Goal: Task Accomplishment & Management: Use online tool/utility

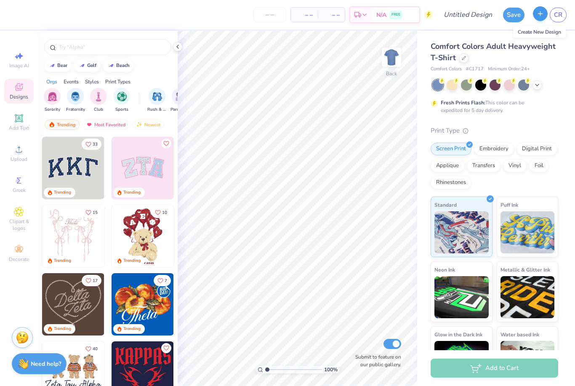
click at [539, 13] on line "button" at bounding box center [541, 13] width 4 height 0
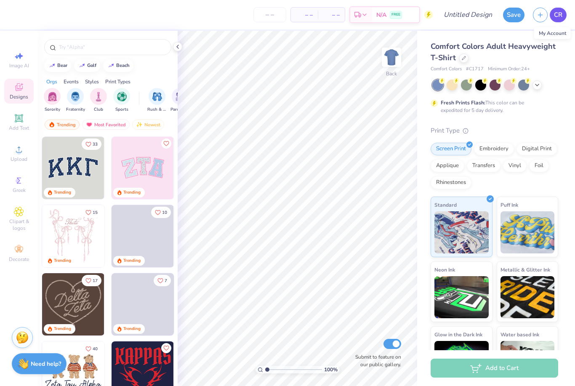
click at [558, 16] on span "CR" at bounding box center [558, 15] width 8 height 10
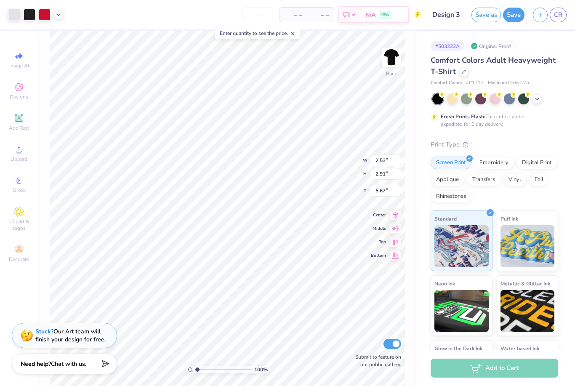
type input "4.93"
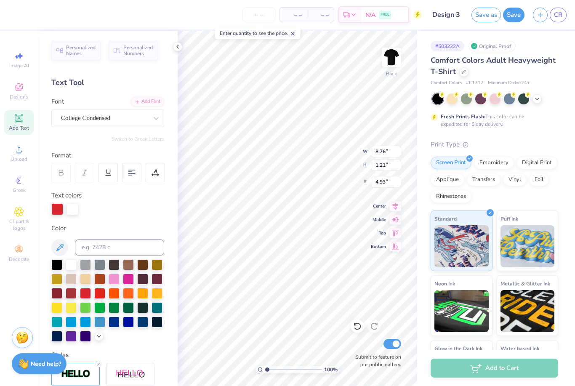
type input "2.53"
type input "2.91"
type input "4.68"
type input "8.74"
type input "0.77"
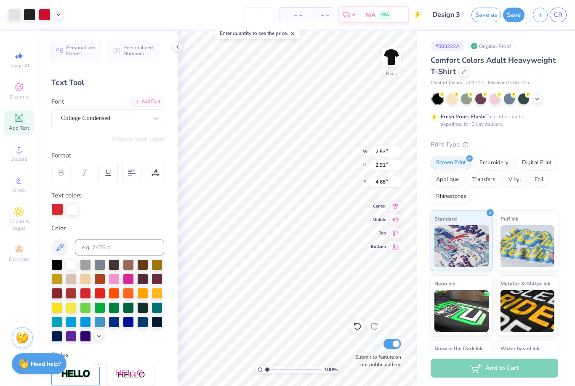
type input "6.83"
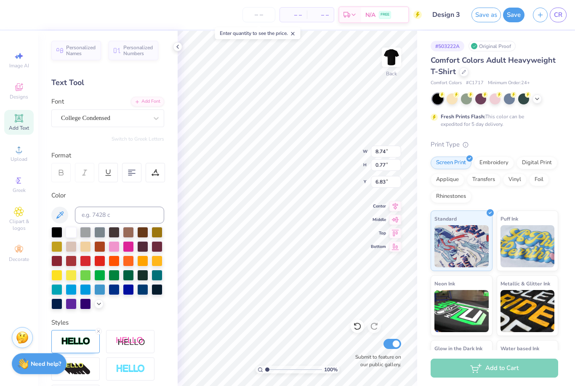
scroll to position [0, 3]
type input "6.70"
type input "0.59"
click at [158, 171] on icon at bounding box center [156, 173] width 8 height 8
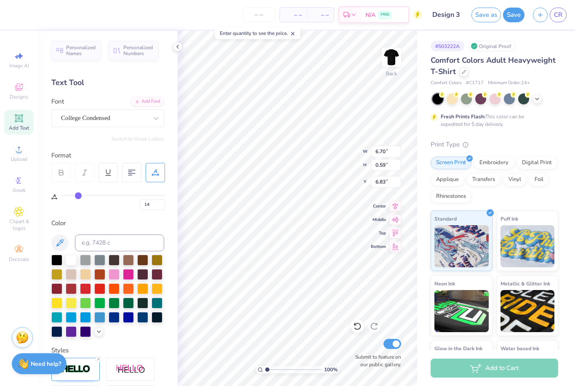
type input "15"
type input "16"
type input "17"
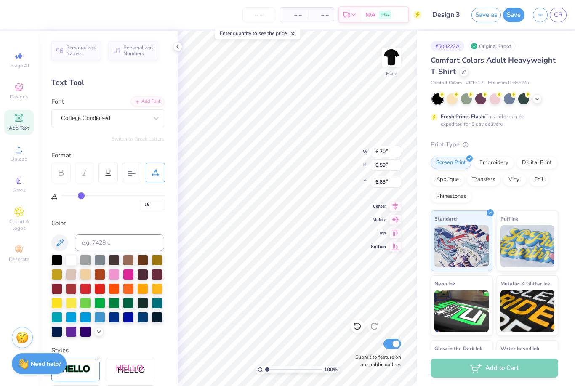
type input "17"
type input "18"
type input "19"
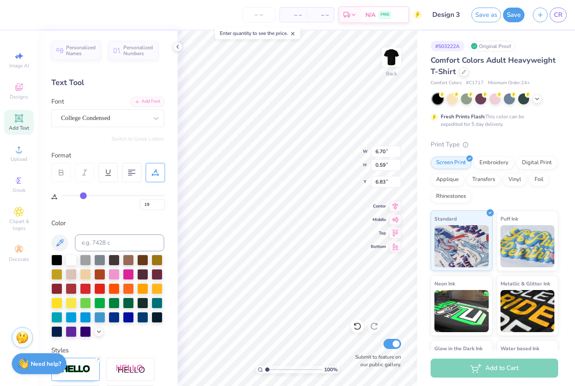
type input "20"
type input "7.41"
type input "21"
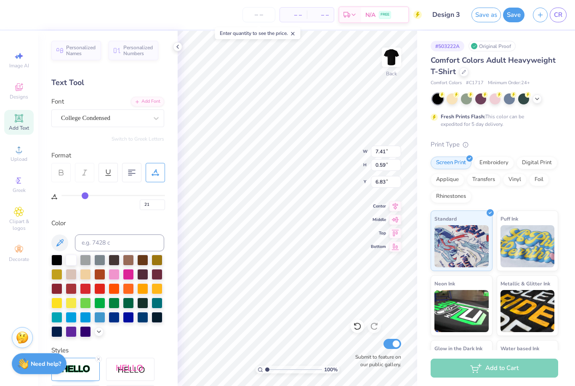
type input "22"
type input "23"
type input "24"
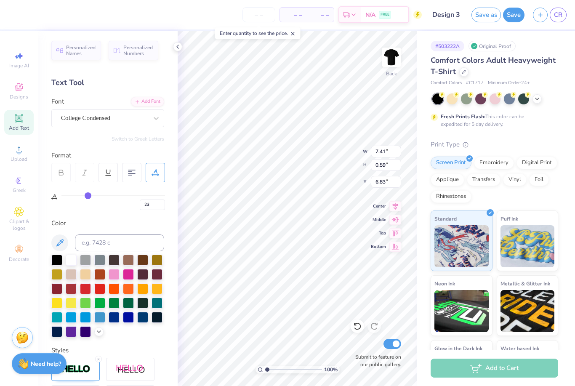
type input "24"
type input "25"
drag, startPoint x: 80, startPoint y: 196, endPoint x: 89, endPoint y: 196, distance: 9.7
type input "25"
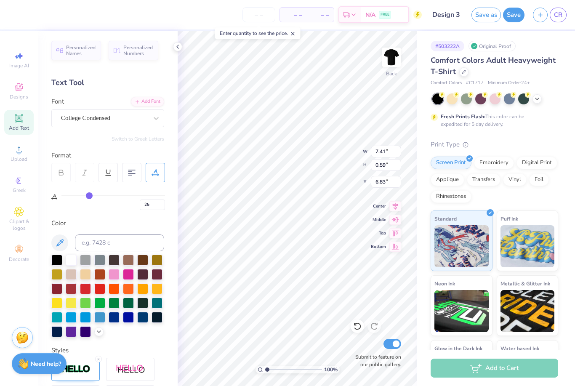
click at [89, 196] on input "range" at bounding box center [113, 195] width 104 height 1
type input "8.00"
type input "6.65"
type input "27"
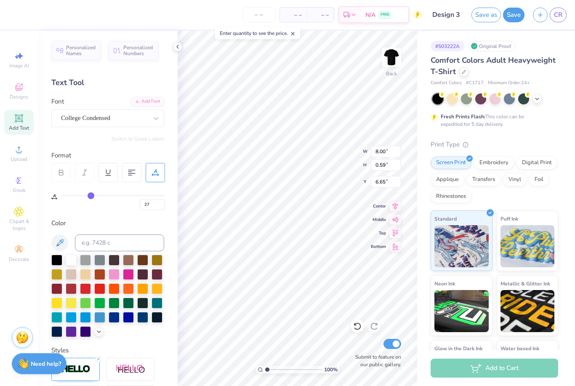
type input "28"
type input "29"
type input "30"
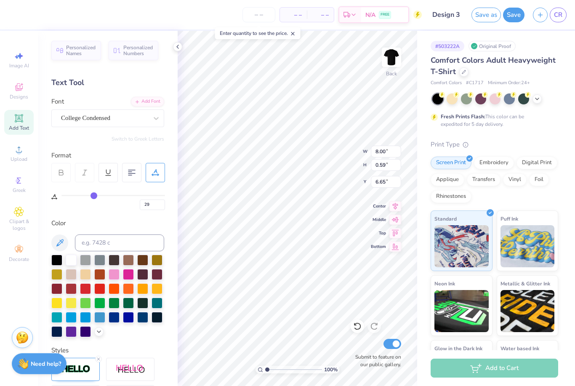
type input "30"
type input "31"
type input "32"
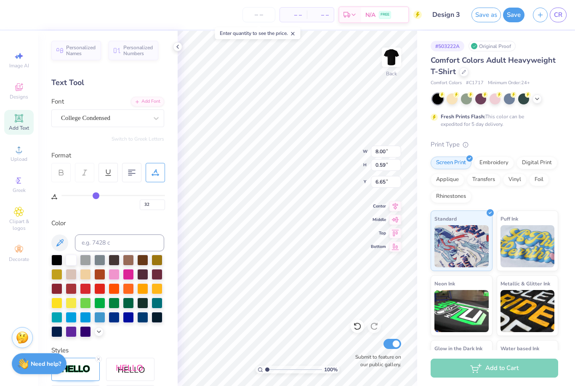
type input "33"
type input "34"
type input "35"
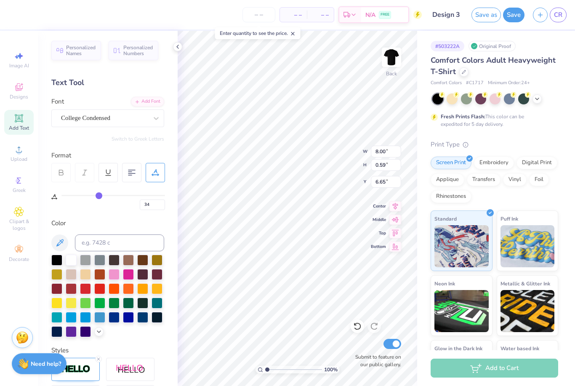
type input "35"
type input "34"
type input "9.07"
drag, startPoint x: 91, startPoint y: 196, endPoint x: 98, endPoint y: 196, distance: 7.6
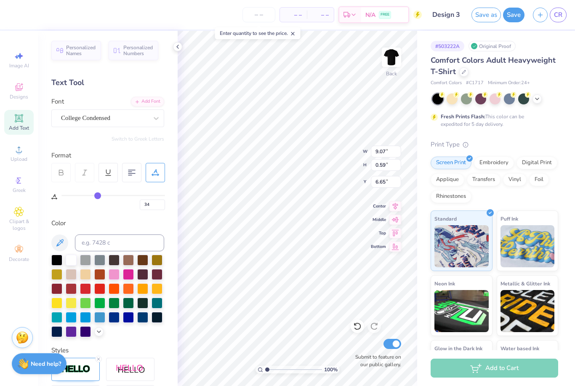
type input "34"
click at [98, 196] on input "range" at bounding box center [113, 195] width 104 height 1
type input "6.62"
click at [159, 206] on input "34" at bounding box center [152, 205] width 25 height 11
type input "32"
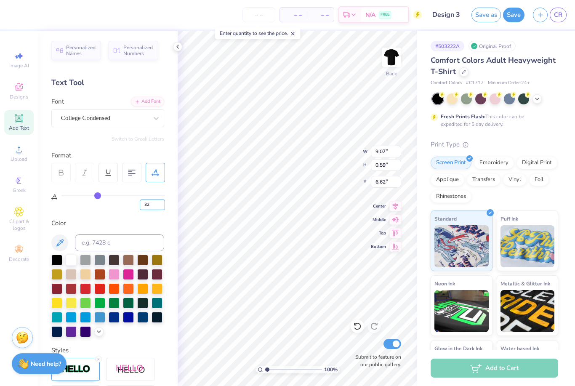
type input "32"
type input "8.83"
type input "7.01"
type input "0"
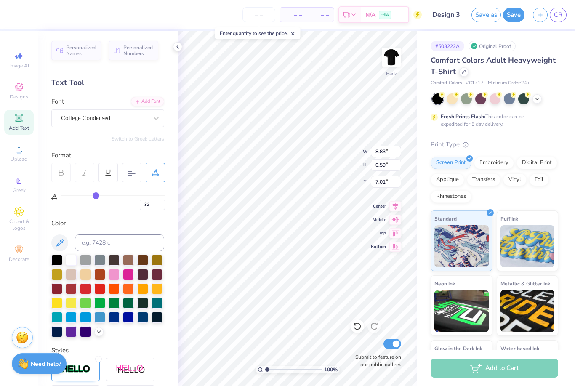
type input "0"
type input "8.76"
type input "1.21"
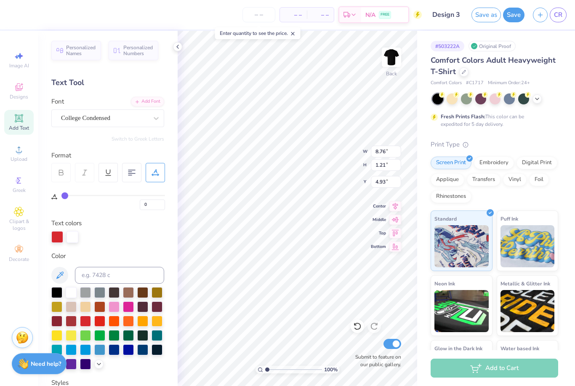
type input "5.33"
type input "2.24"
type input "2.59"
type input "5.33"
type input "32"
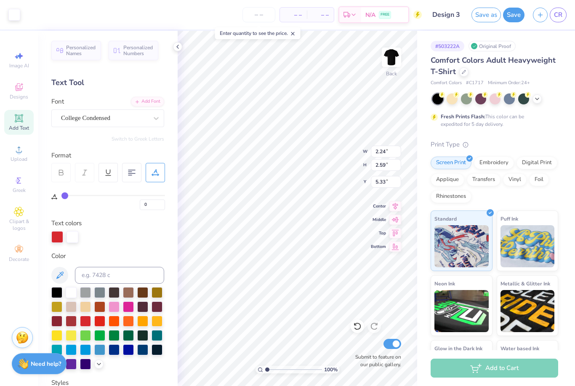
type input "32"
type input "8.83"
type input "0.59"
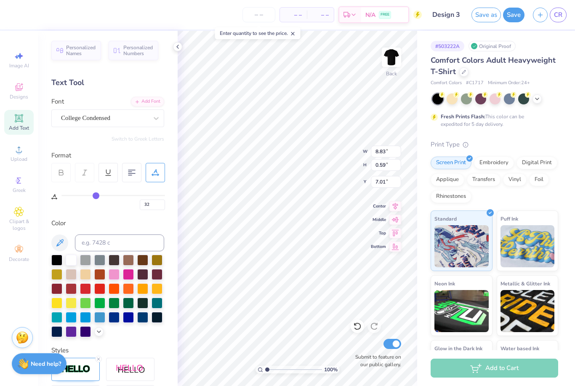
type input "6.97"
type input "2.24"
type input "2.59"
type input "5.25"
type input "0"
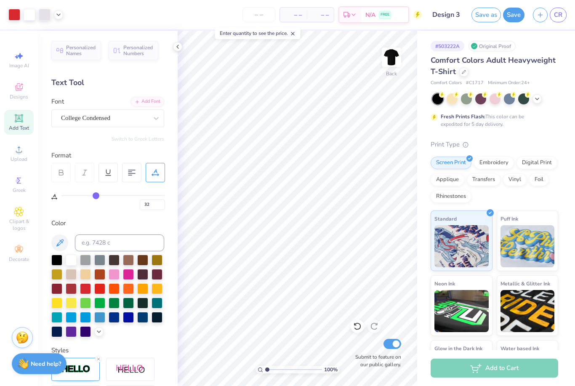
type input "0"
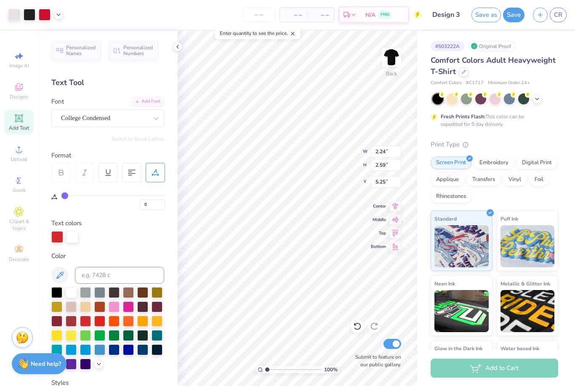
type input "2.21"
type input "2.56"
type input "5.33"
type input "2.08"
type input "2.40"
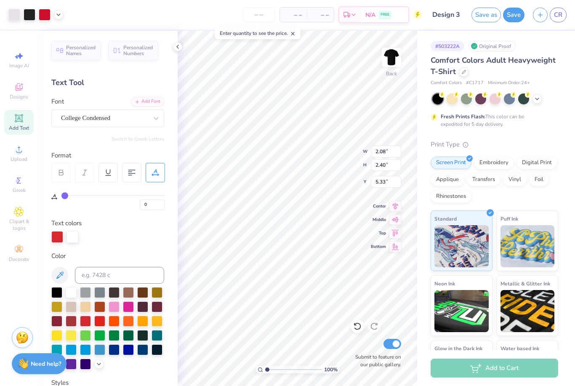
type input "5.16"
click at [494, 97] on div at bounding box center [495, 98] width 11 height 11
click at [480, 102] on div at bounding box center [480, 98] width 11 height 11
type input "9.35"
type input "1.30"
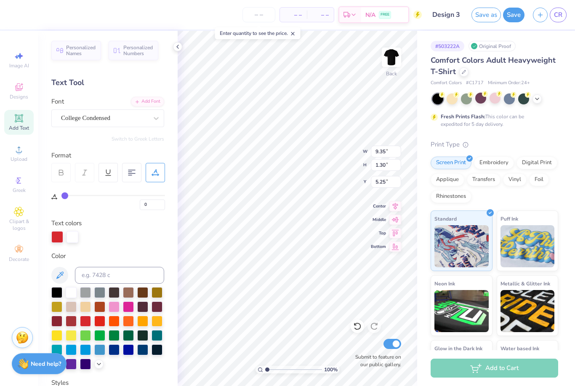
type input "5.16"
type input "32"
type input "8.83"
type input "0.59"
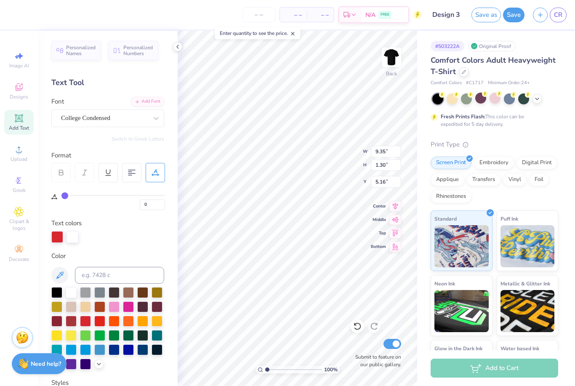
type input "6.97"
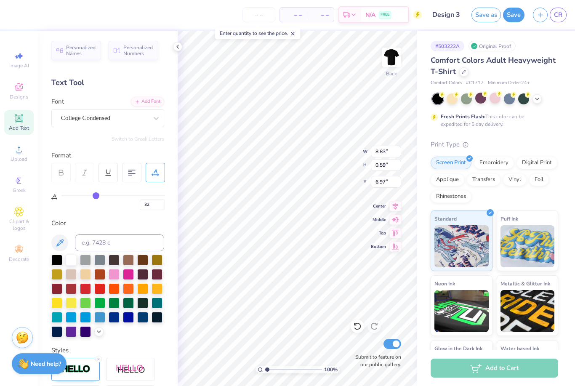
type input "9.27"
type input "0.62"
type input "5.19"
type input "9.35"
type input "1.30"
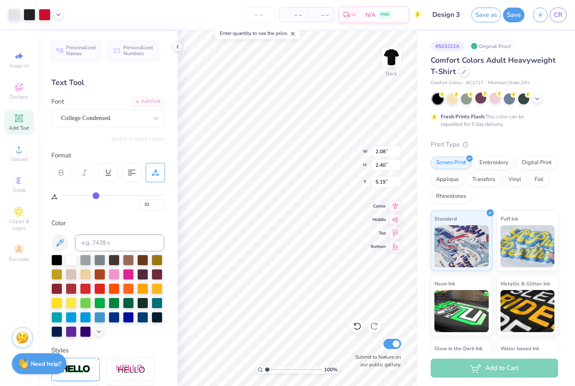
type input "5.16"
type input "0"
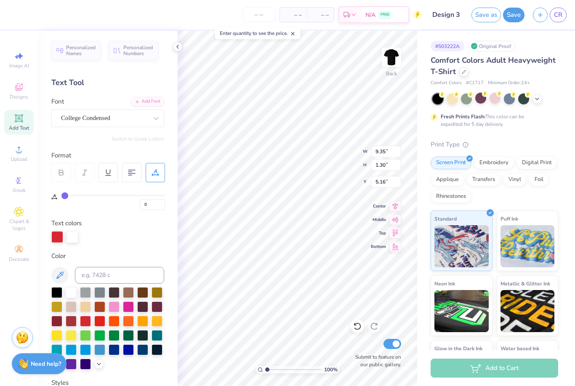
type input "5.19"
type input "32"
type input "9.27"
type input "0.62"
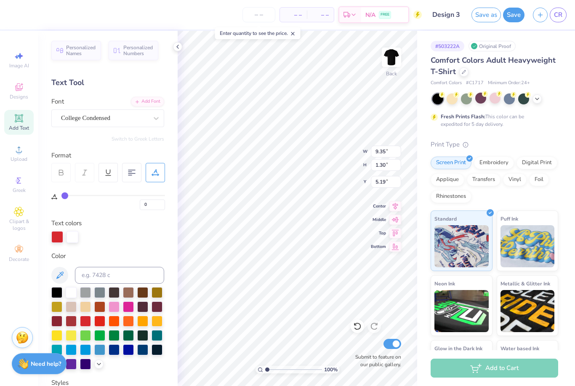
type input "6.97"
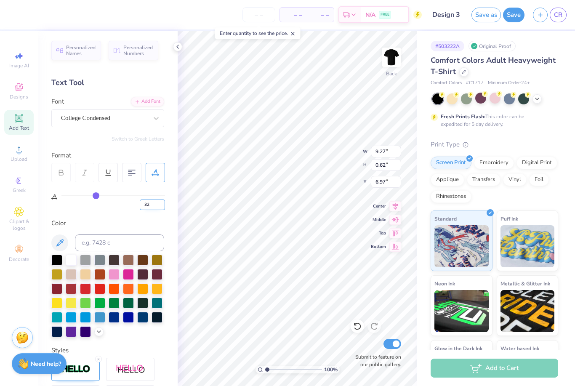
click at [159, 206] on input "32" at bounding box center [152, 205] width 25 height 11
type input "33"
type input "9.40"
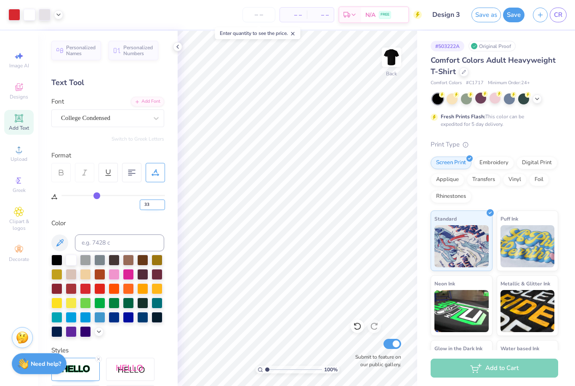
click at [156, 206] on input "33" at bounding box center [152, 205] width 25 height 11
type input "34"
click at [550, 131] on div "Comfort Colors Adult Heavyweight T-Shirt Comfort Colors # C1717 Minimum Order: …" at bounding box center [495, 228] width 128 height 346
click at [163, 206] on input "34" at bounding box center [152, 205] width 25 height 11
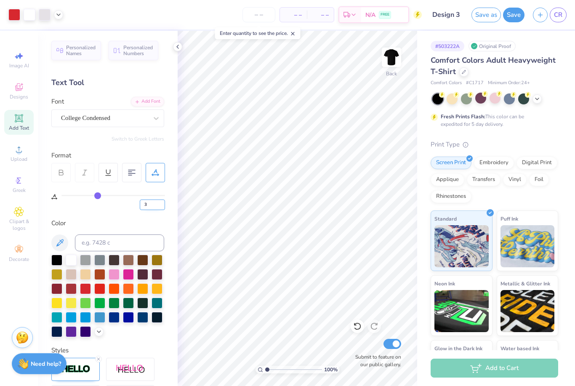
type input "33"
click at [550, 122] on div "Fresh Prints Flash: This color can be expedited for 5 day delivery." at bounding box center [495, 110] width 128 height 35
click at [515, 15] on button "Save" at bounding box center [513, 15] width 21 height 15
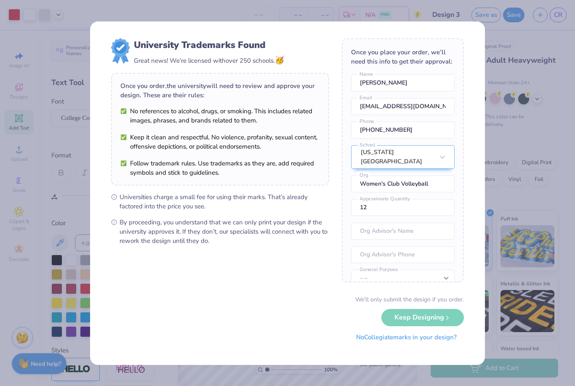
click at [422, 344] on button "No Collegiate marks in your design?" at bounding box center [406, 337] width 115 height 17
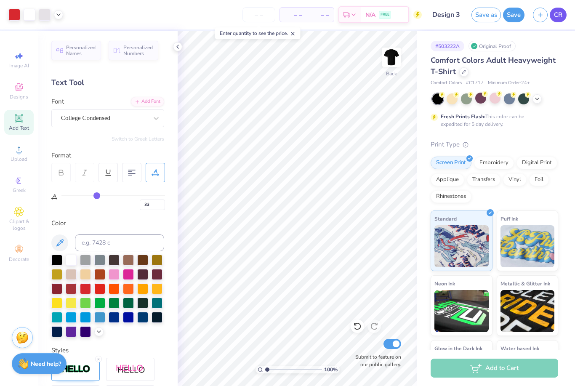
click at [562, 14] on span "CR" at bounding box center [558, 15] width 8 height 10
